Goal: Transaction & Acquisition: Purchase product/service

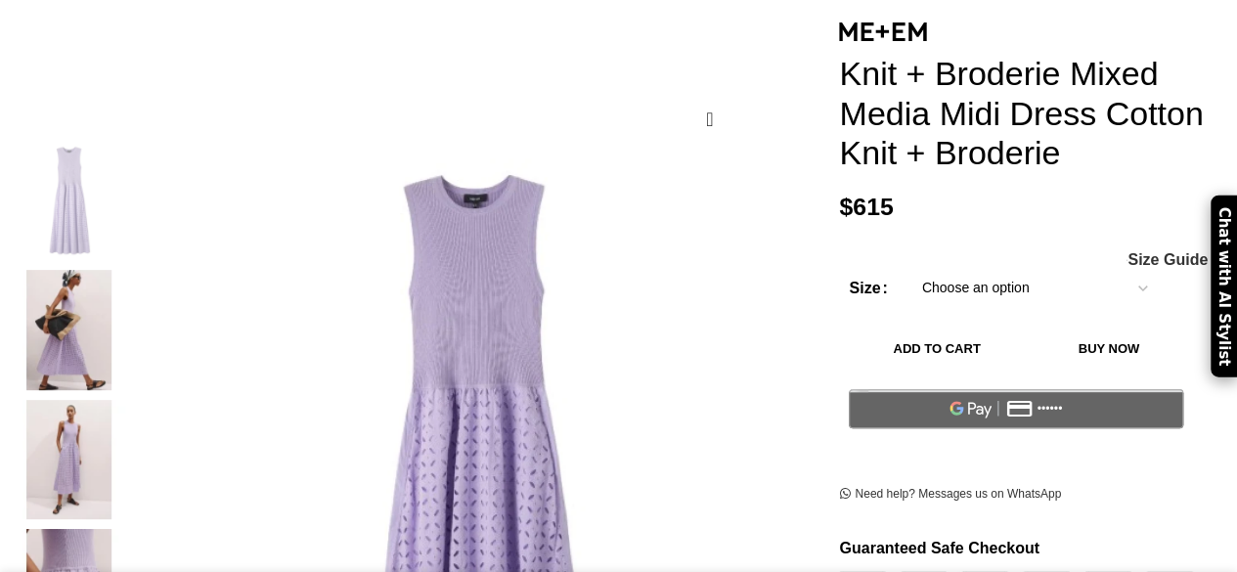
scroll to position [257, 0]
click at [1116, 268] on select "Choose an option 4UK 6UK 8 UK 10 UK 12 UK 14 UK 16 UK" at bounding box center [1034, 288] width 254 height 41
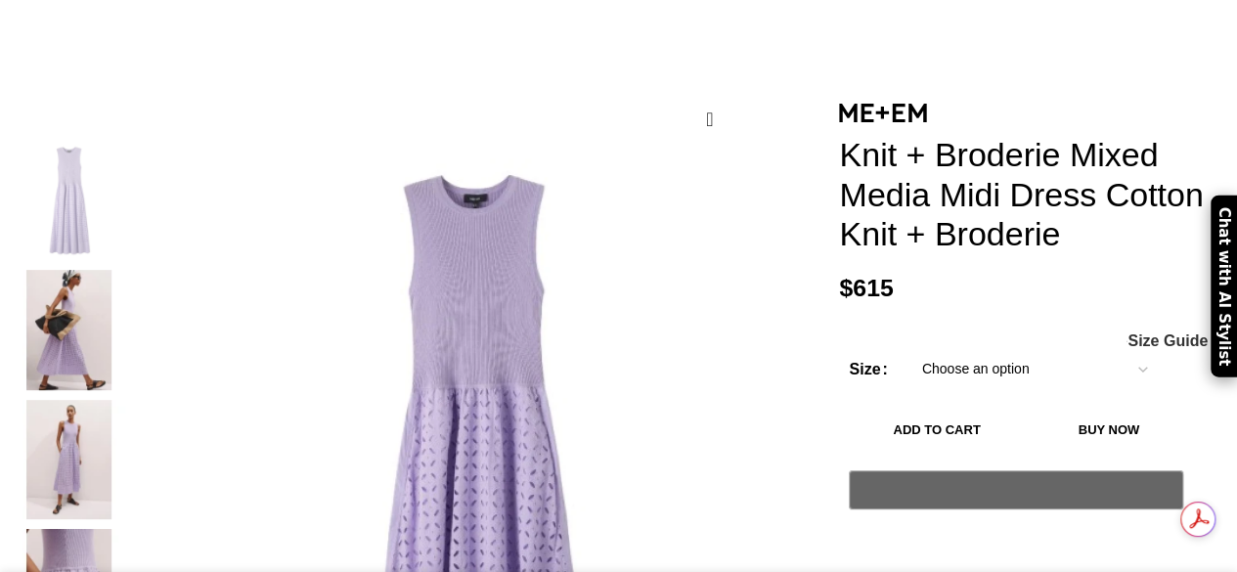
scroll to position [0, 0]
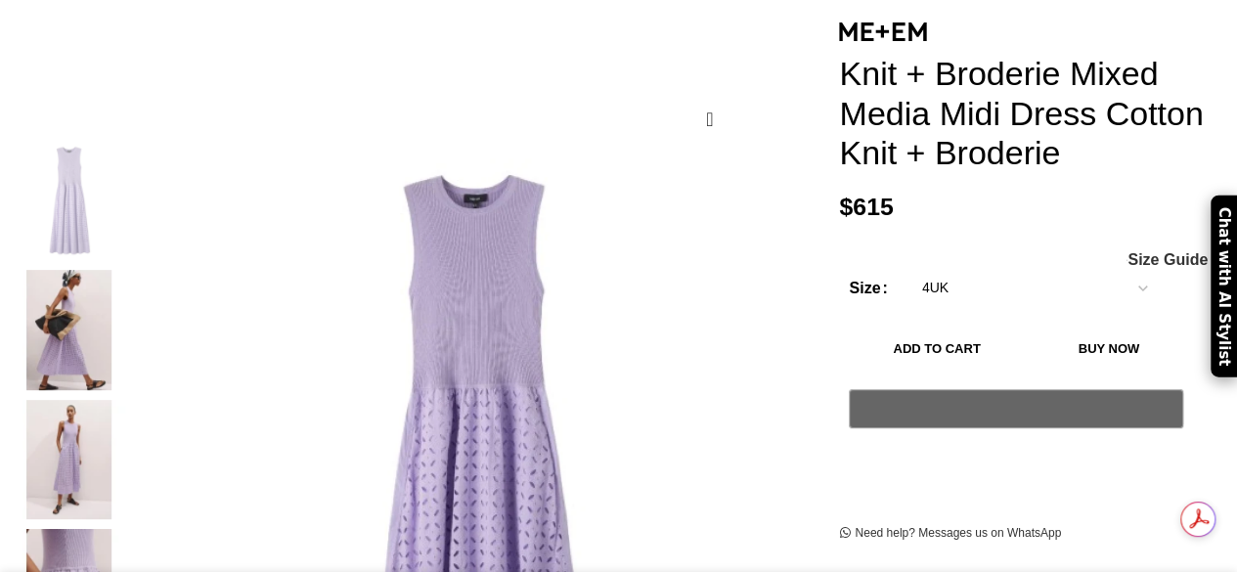
click at [907, 268] on select "Choose an option 4UK 6UK 8 UK 10 UK 12 UK 14 UK 16 UK" at bounding box center [1034, 288] width 254 height 41
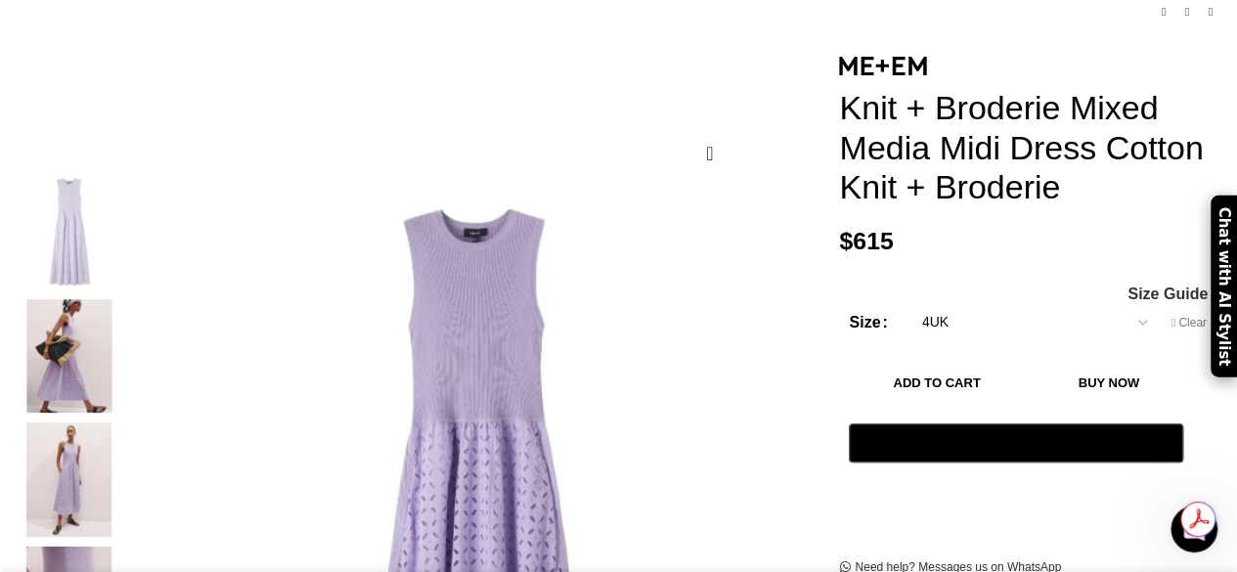
scroll to position [0, 617]
click at [1124, 302] on select "Choose an option 4UK 6UK 8 UK 10 UK 12 UK 14 UK 16 UK" at bounding box center [1034, 322] width 254 height 41
click at [907, 302] on select "Choose an option 4UK 6UK 8 UK 10 UK 12 UK 14 UK 16 UK" at bounding box center [1034, 322] width 254 height 41
select select "8-uk"
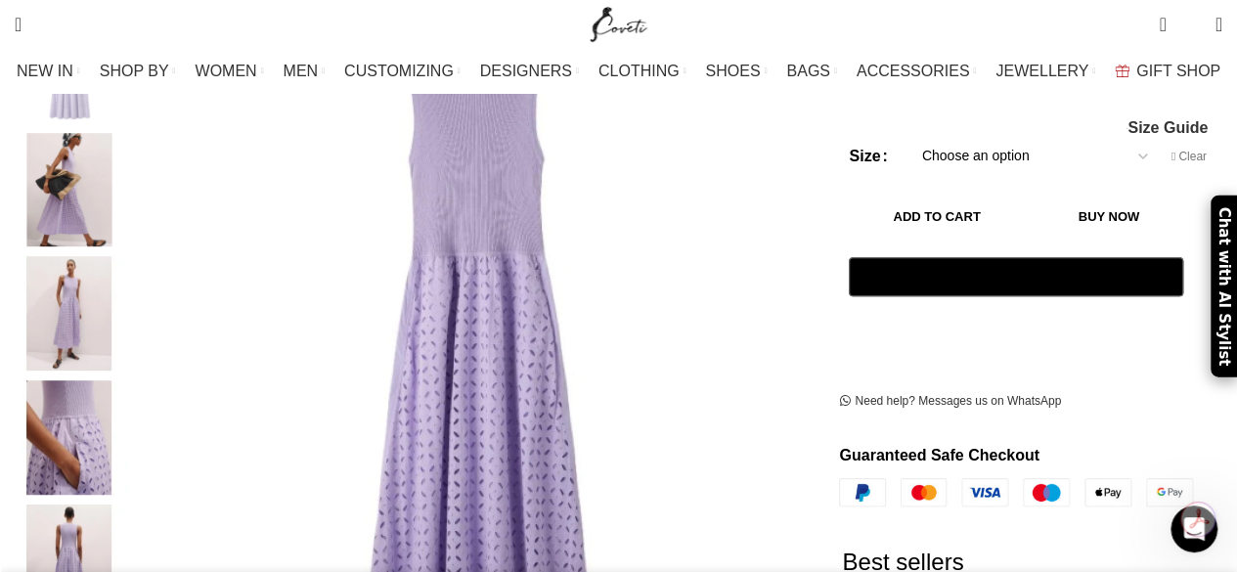
scroll to position [355, 0]
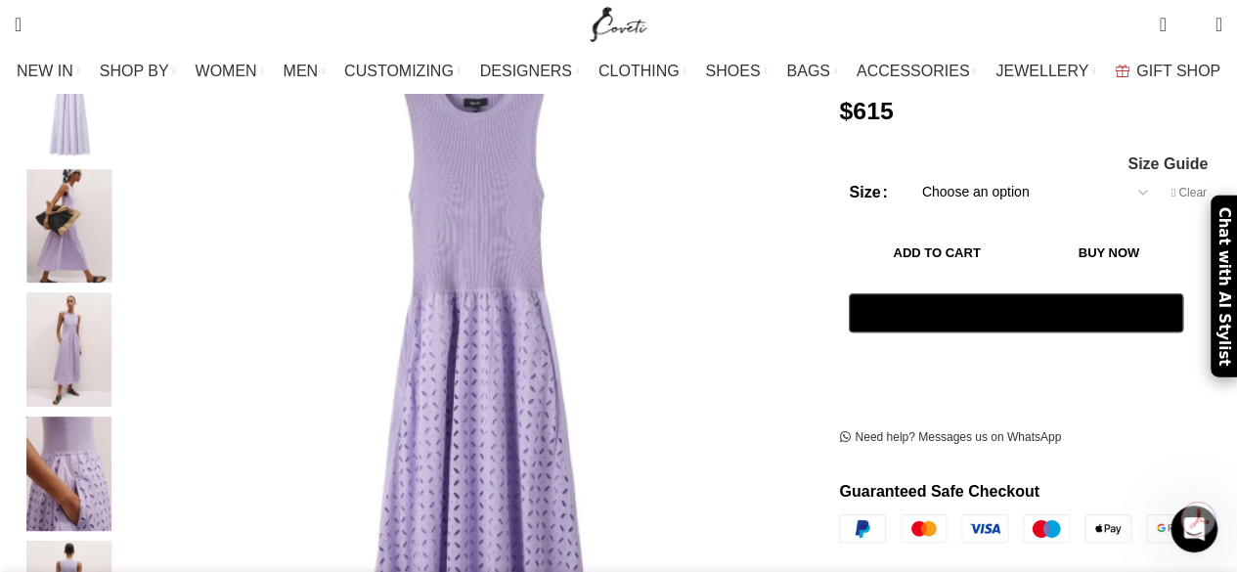
click at [92, 317] on img "3 / 11" at bounding box center [69, 349] width 119 height 114
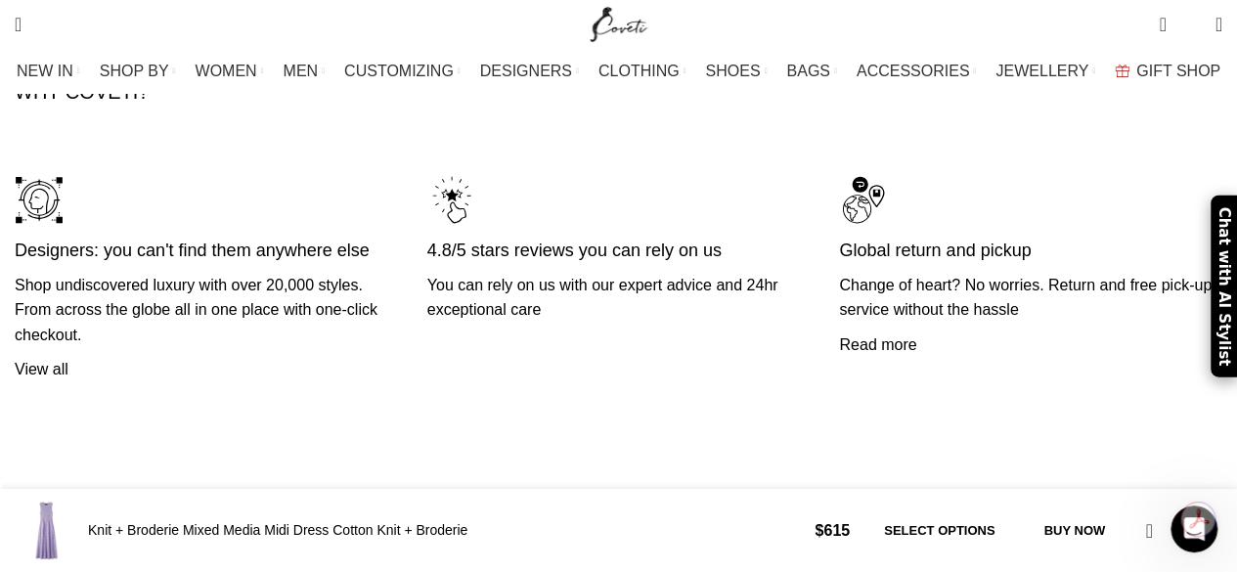
scroll to position [5606, 0]
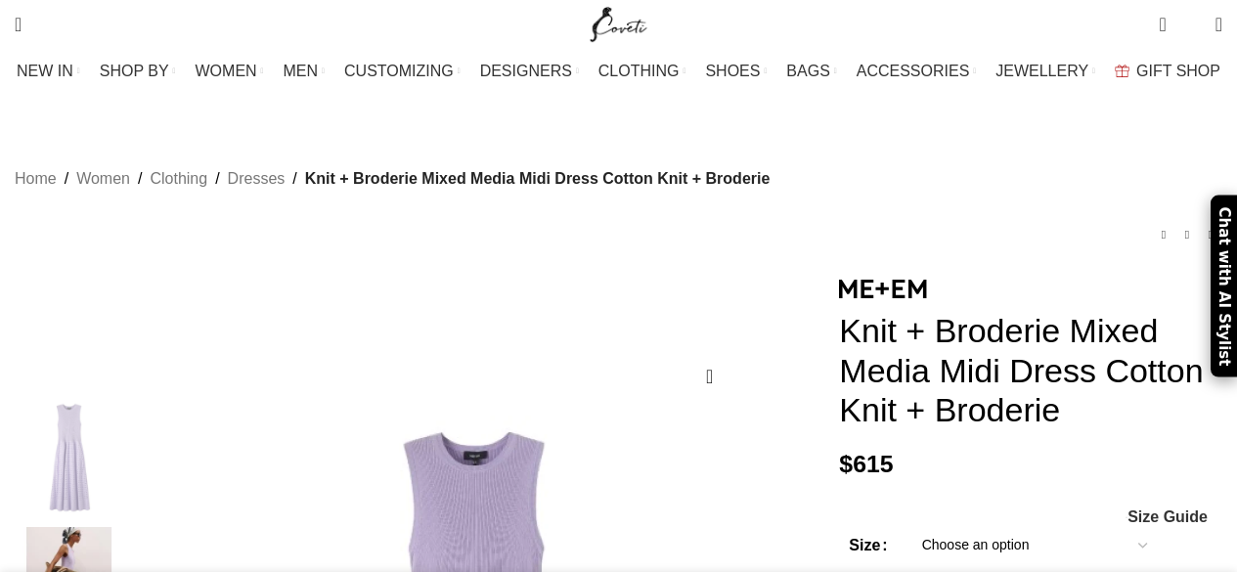
scroll to position [4065, 0]
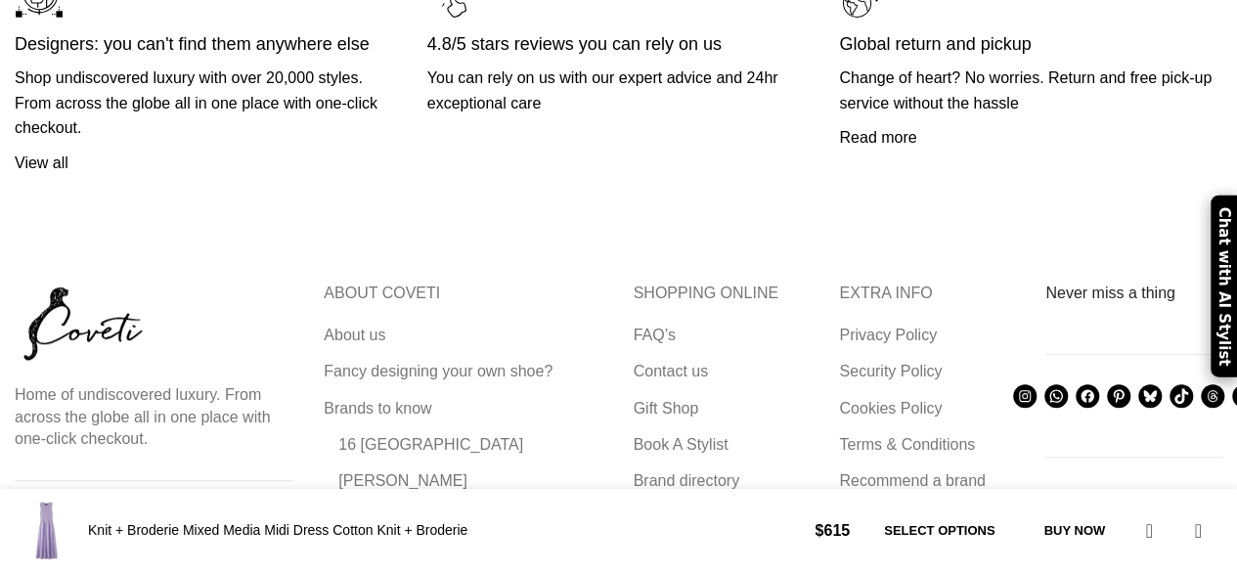
click at [1176, 502] on div "Knit + Broderie Mixed Media Midi Dress Cotton Knit + Broderie $ 615 Select opti…" at bounding box center [618, 531] width 1237 height 64
select select "8-[GEOGRAPHIC_DATA]"
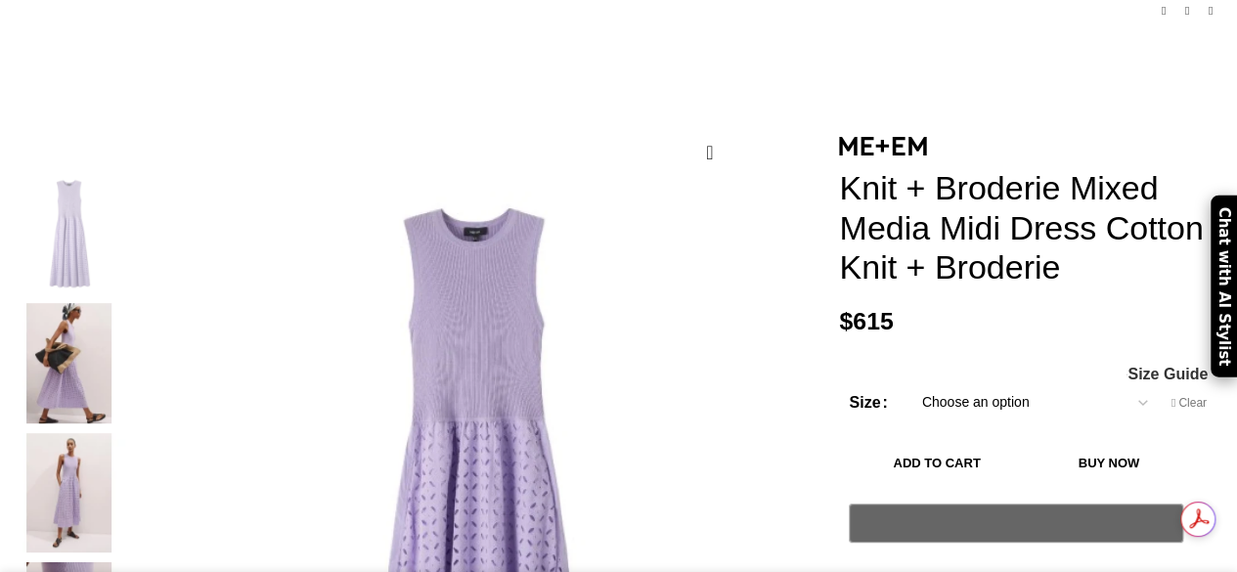
scroll to position [0, 0]
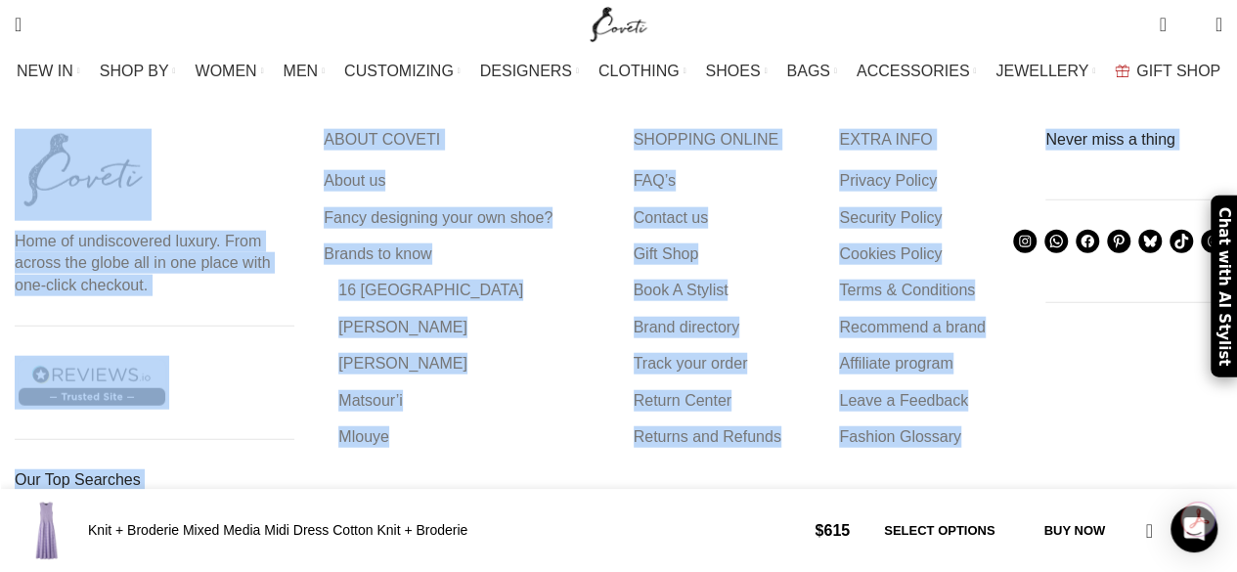
drag, startPoint x: 1198, startPoint y: 234, endPoint x: 1244, endPoint y: 618, distance: 386.9
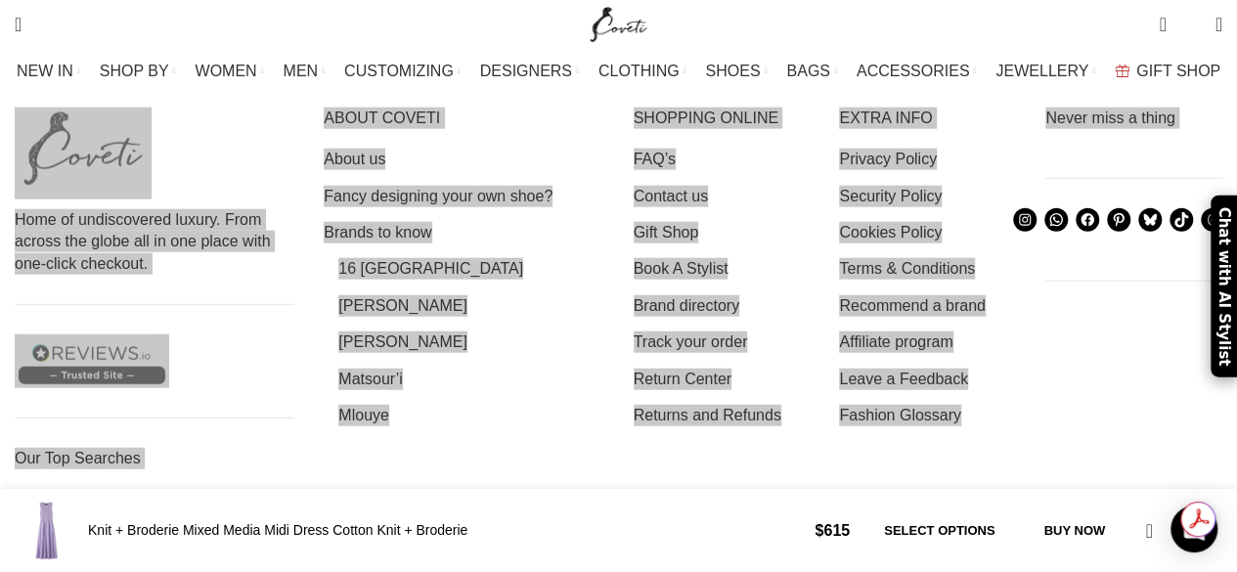
scroll to position [0, 205]
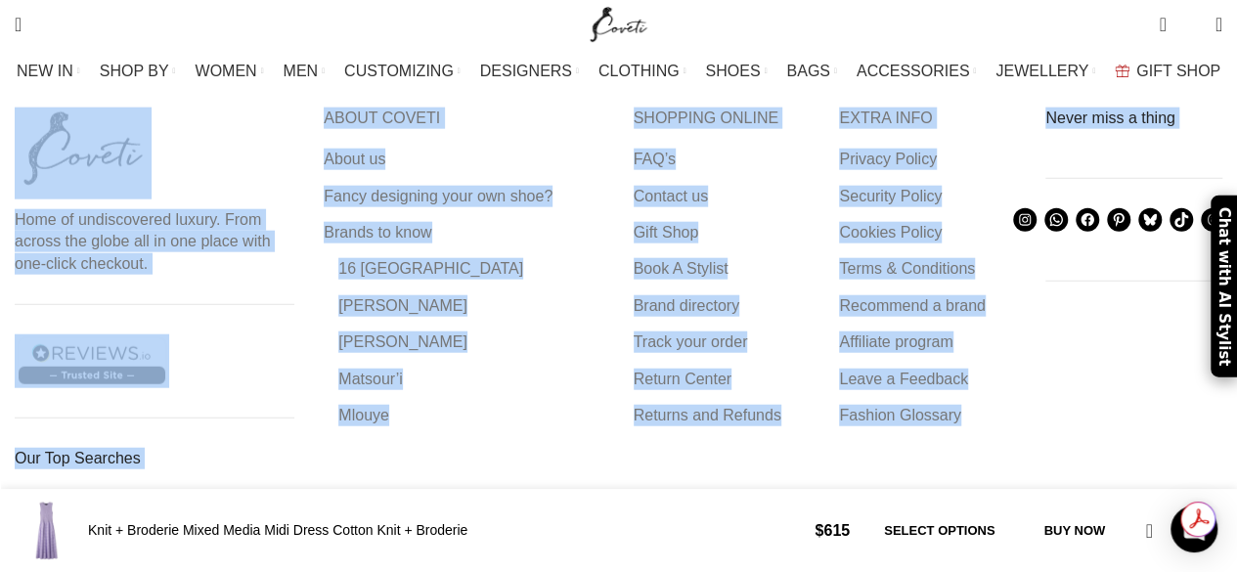
click at [9, 304] on footer "Home of undiscovered luxury. From across the globe all in one place with one-cl…" at bounding box center [618, 524] width 1237 height 913
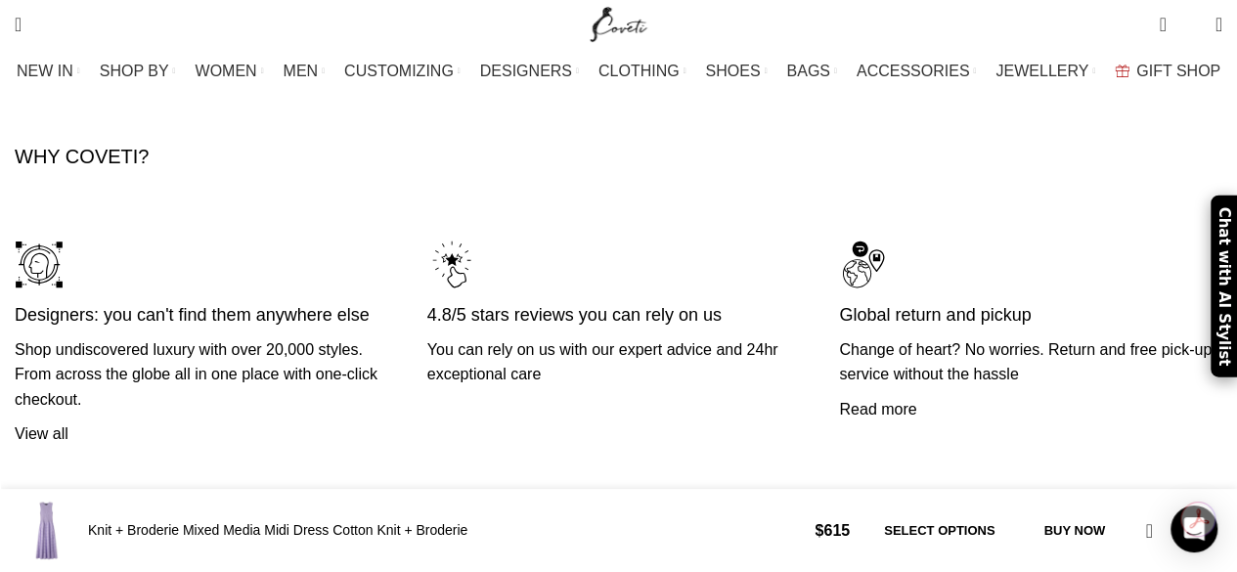
scroll to position [5566, 0]
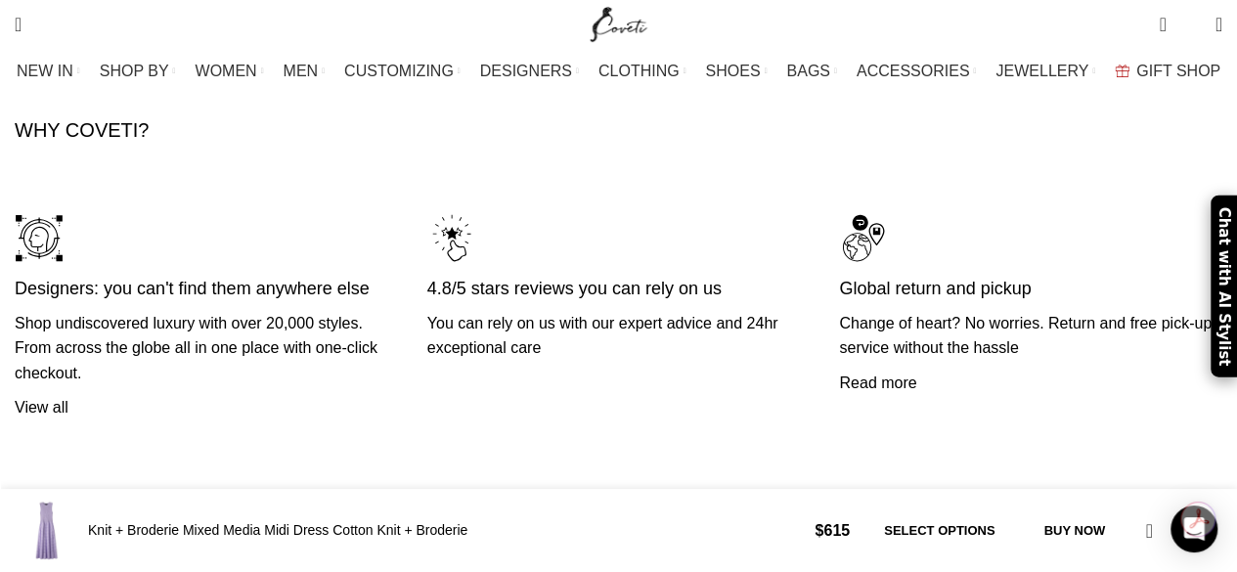
click at [655, 569] on link "FAQ’s" at bounding box center [655, 580] width 44 height 22
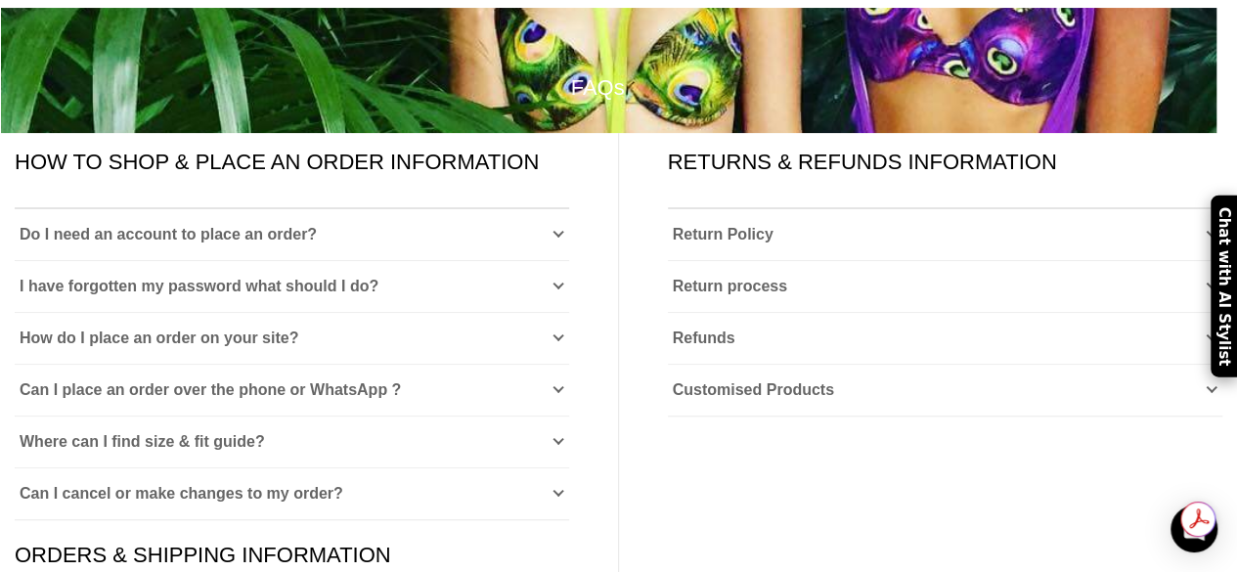
scroll to position [258, 0]
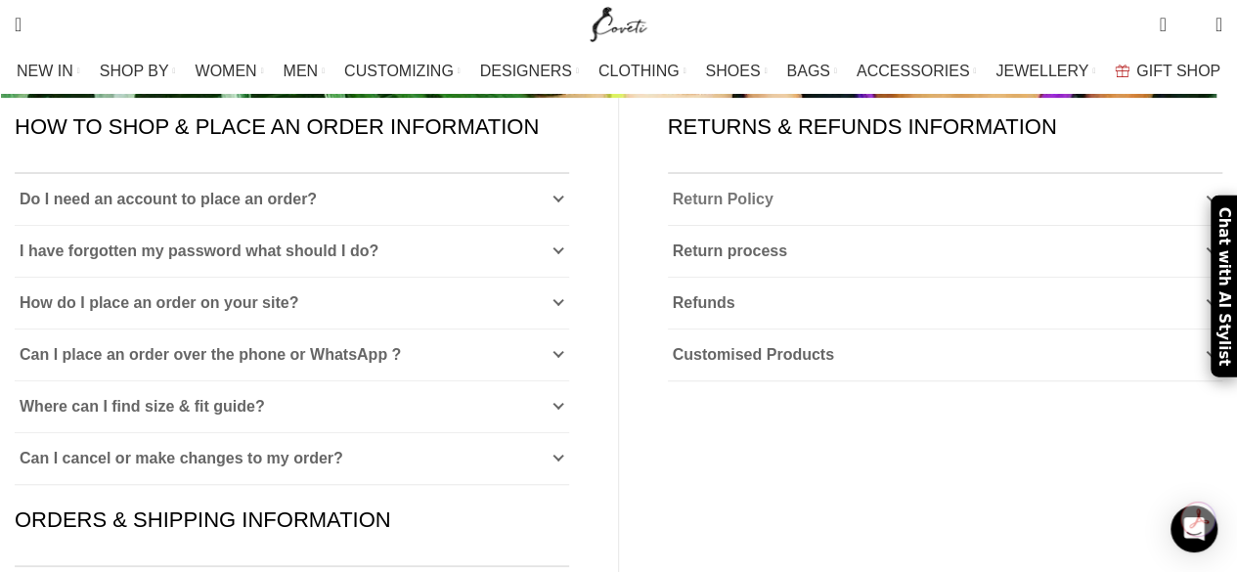
click at [829, 174] on link "Return Policy" at bounding box center [945, 199] width 555 height 51
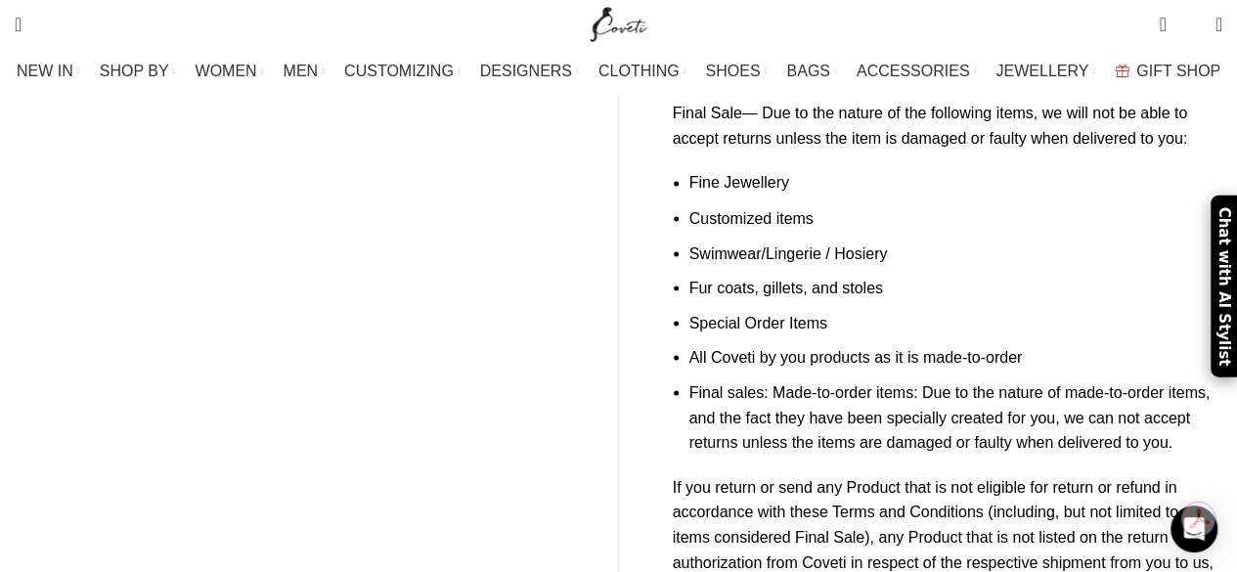
scroll to position [1745, 0]
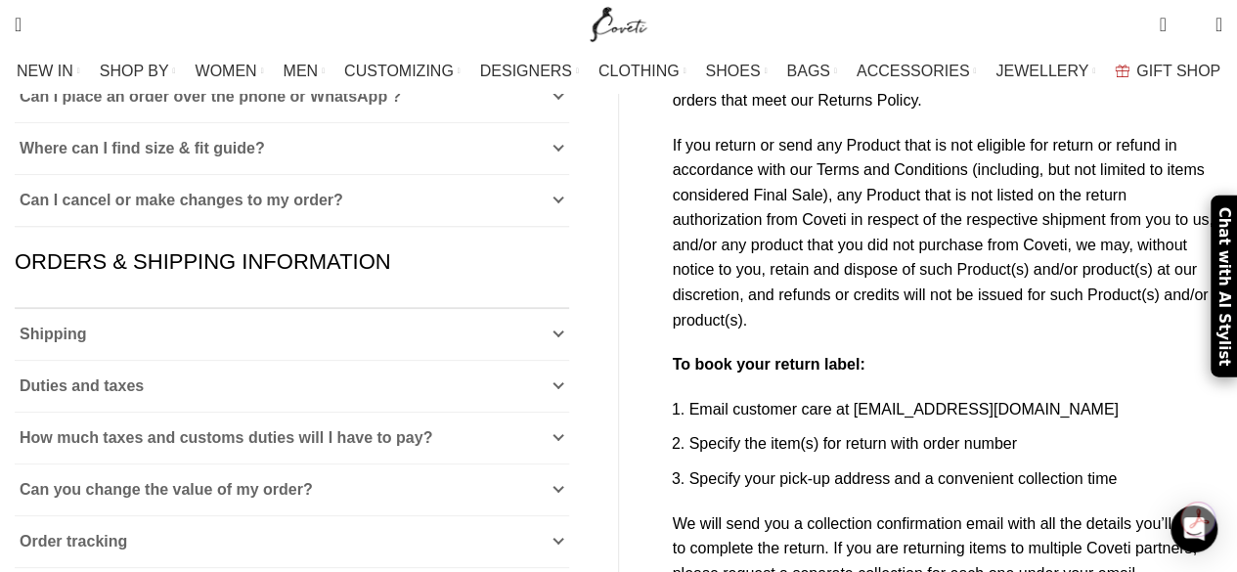
scroll to position [516, 0]
click at [417, 309] on link "Shipping" at bounding box center [292, 334] width 554 height 51
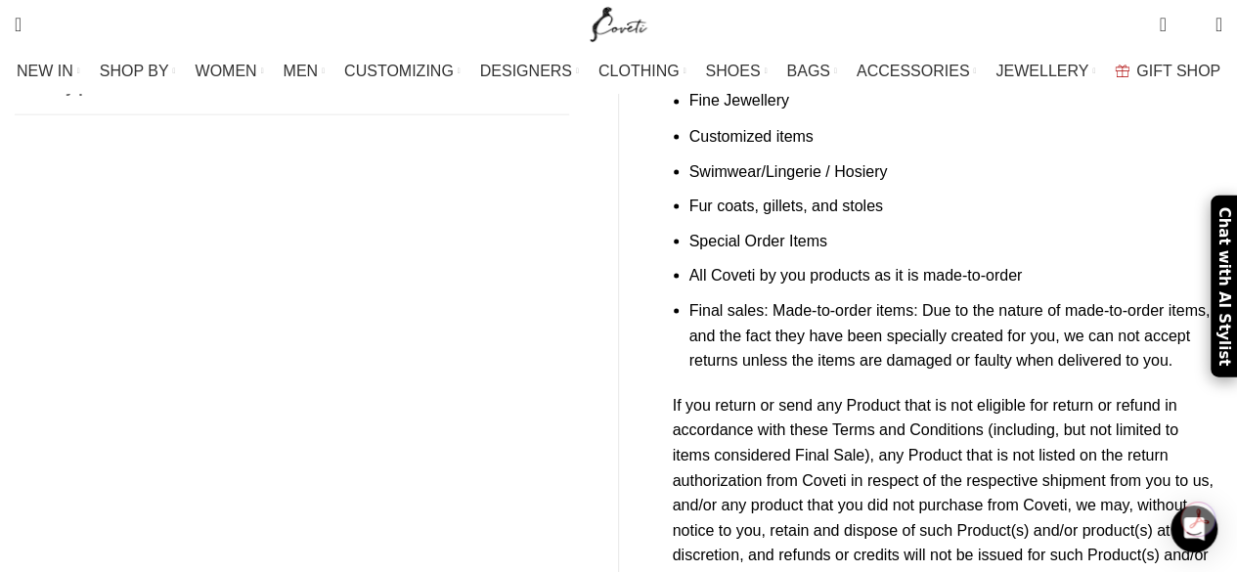
scroll to position [223, 0]
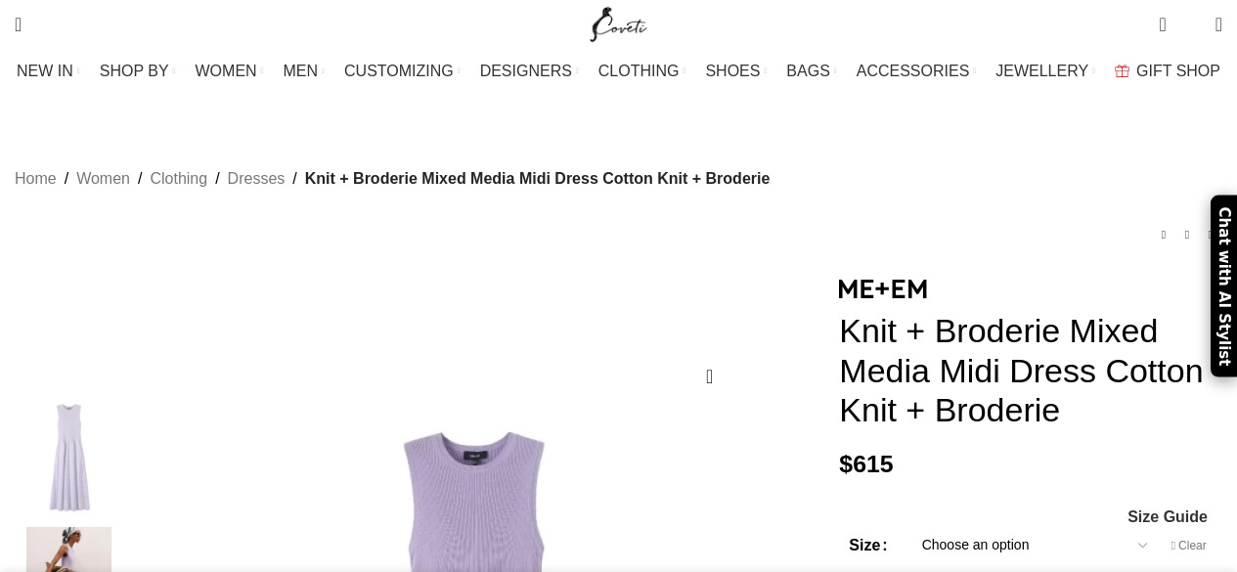
select select "8-[GEOGRAPHIC_DATA]"
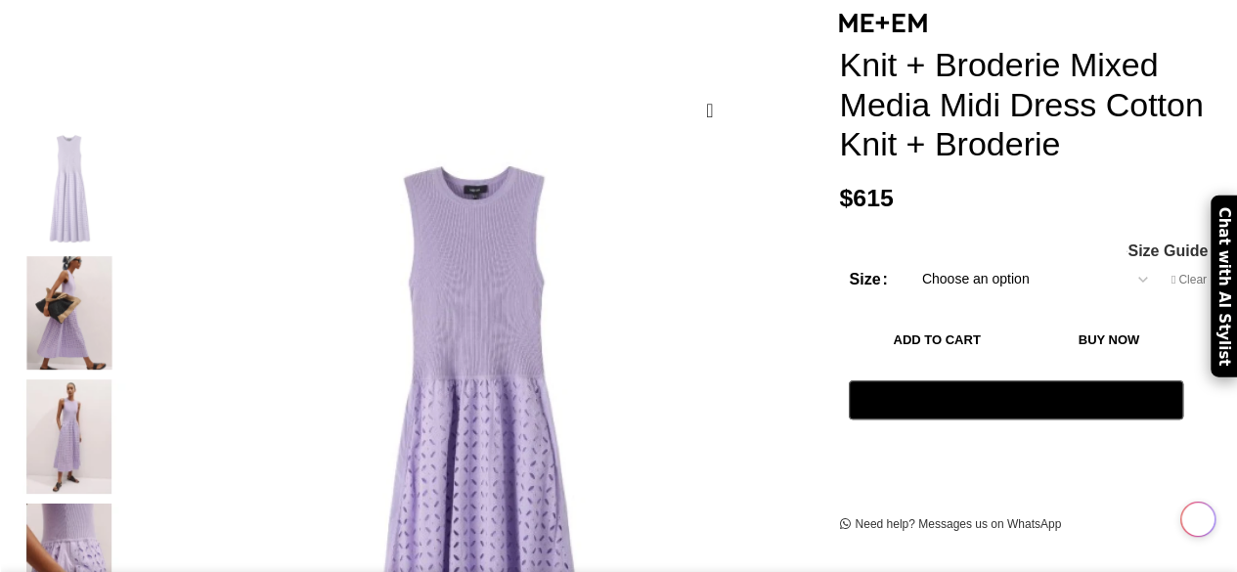
click at [1011, 320] on button "Add to cart" at bounding box center [935, 340] width 175 height 41
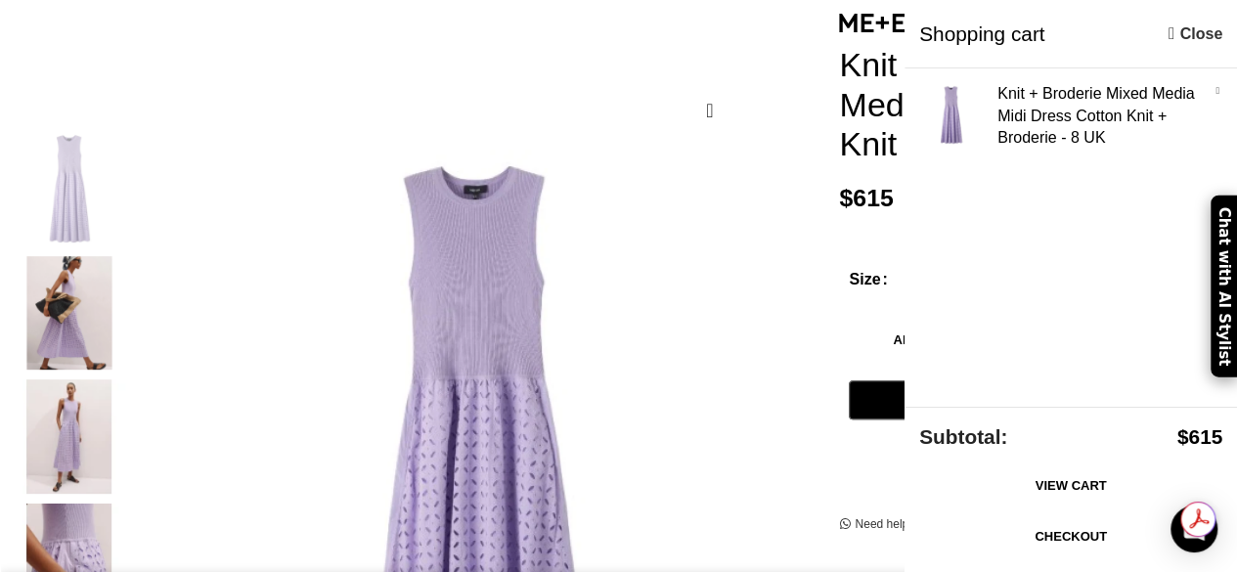
scroll to position [0, 205]
click at [1054, 531] on link "Checkout" at bounding box center [1070, 536] width 303 height 41
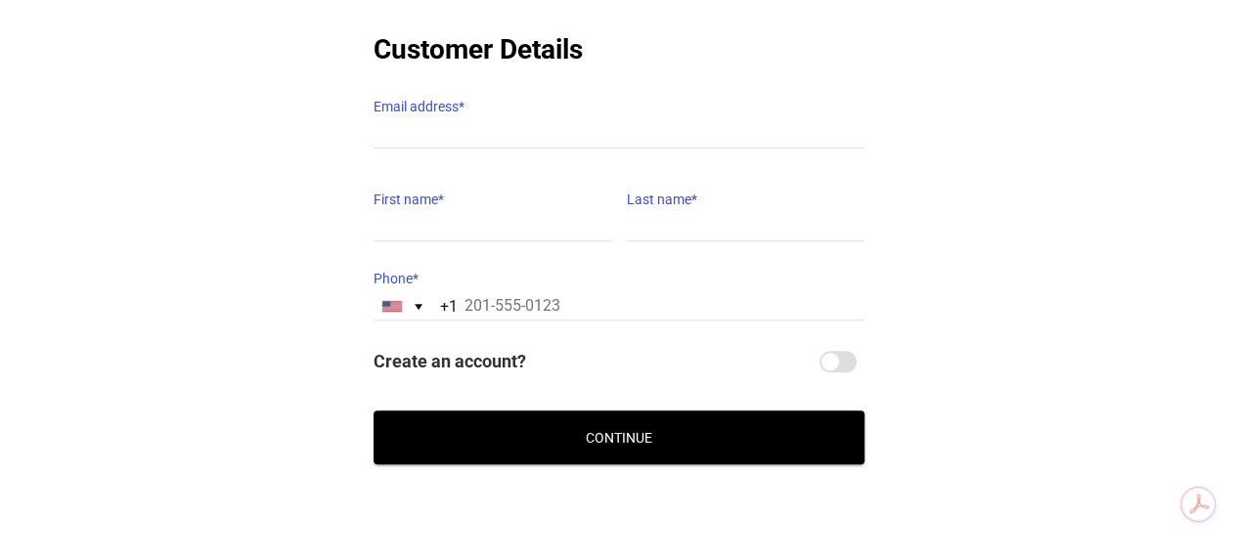
scroll to position [411, 0]
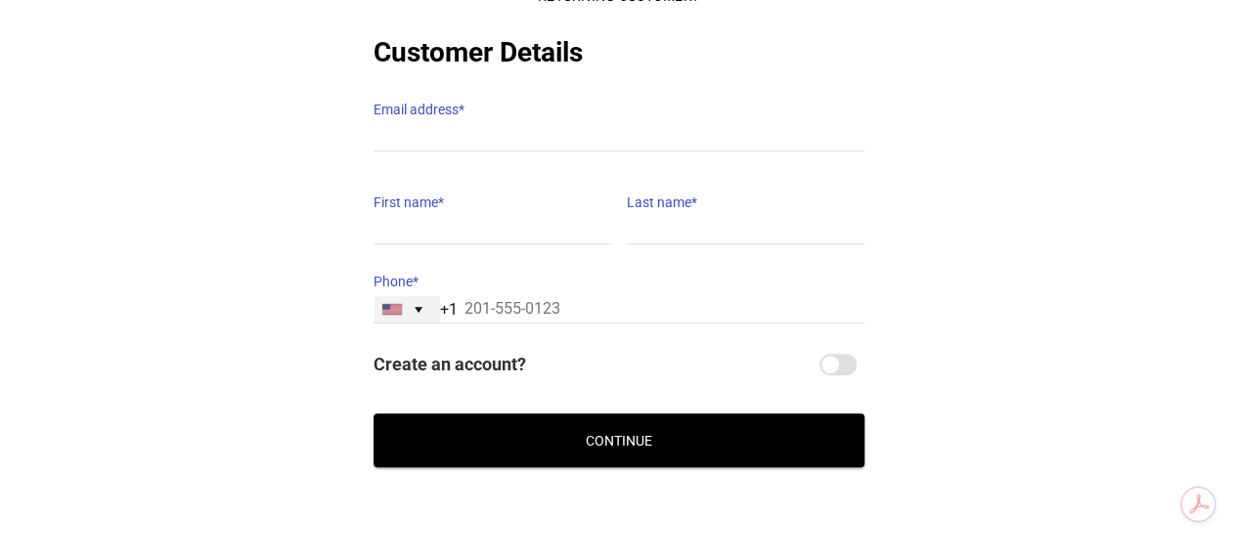
click at [413, 296] on div "[GEOGRAPHIC_DATA] +1" at bounding box center [406, 309] width 65 height 26
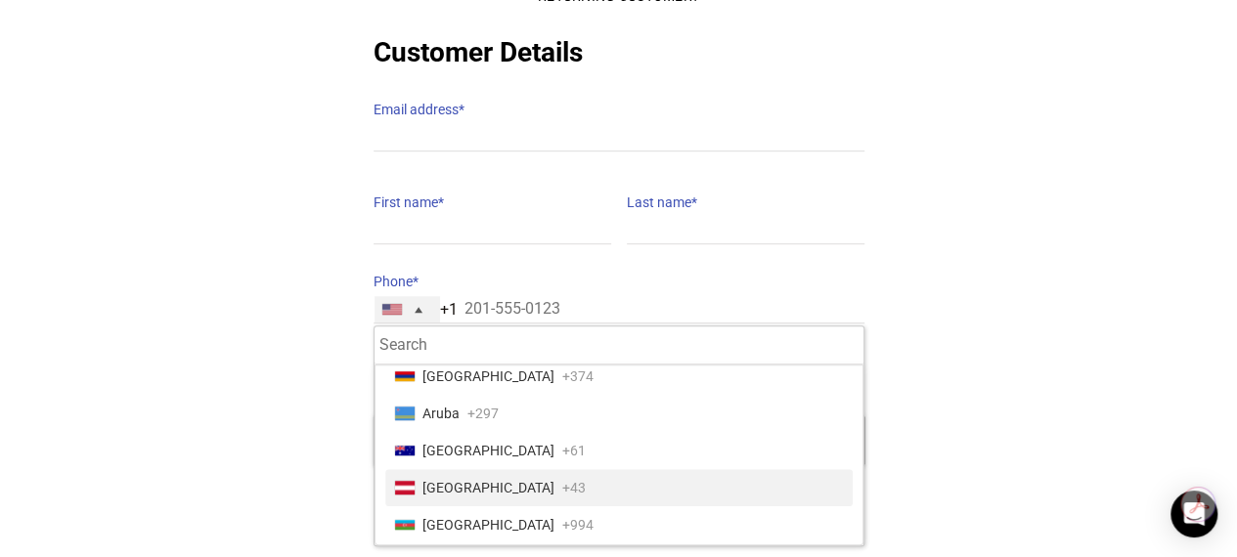
scroll to position [362, 0]
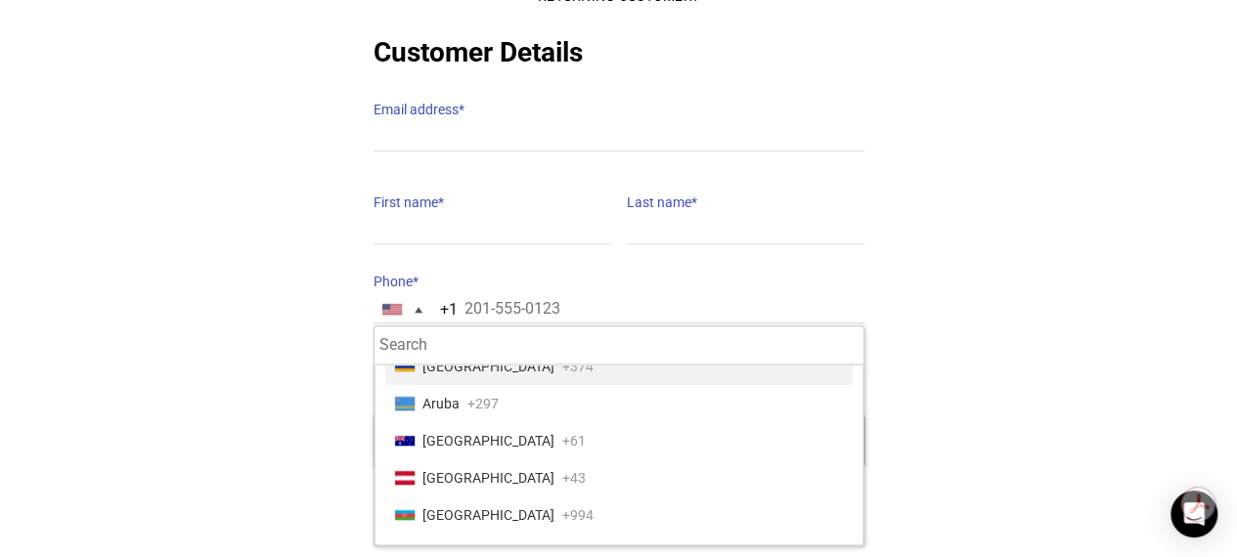
click at [268, 218] on div "@import url(//[DOMAIN_NAME][URL]) •••••• Express Checkout @import url(//[DOMAIN…" at bounding box center [618, 177] width 1237 height 582
